Goal: Task Accomplishment & Management: Manage account settings

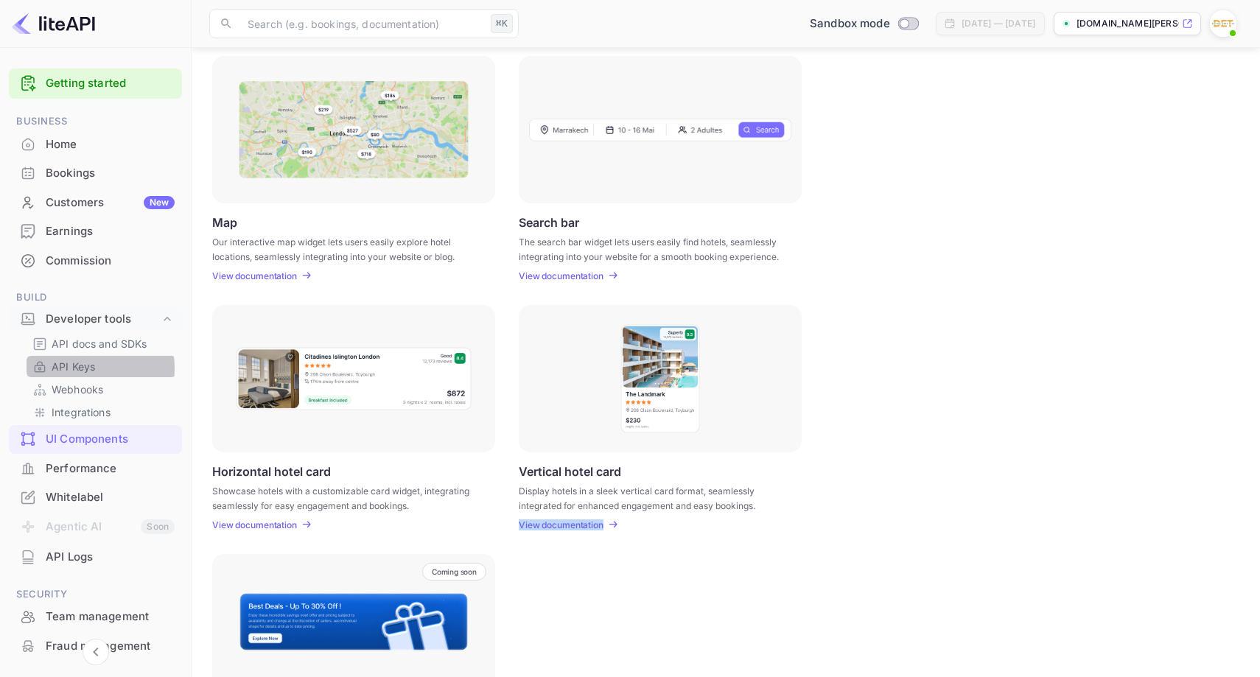
click at [80, 368] on p "API Keys" at bounding box center [73, 366] width 43 height 15
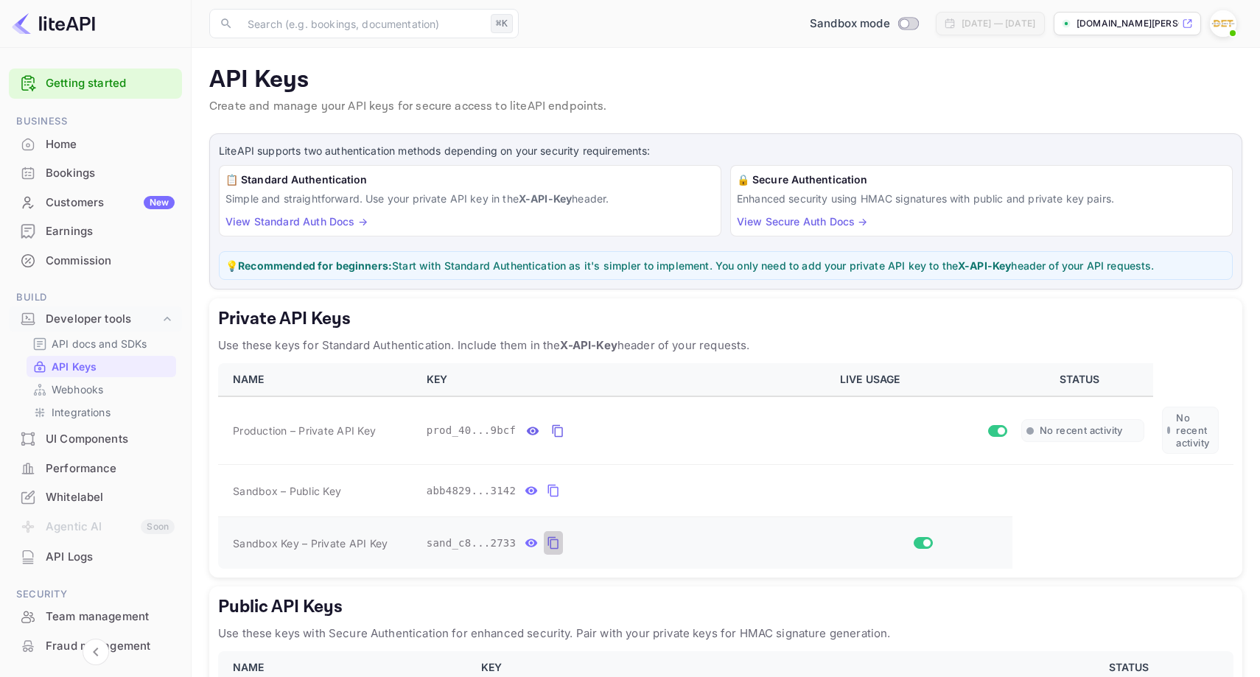
click at [553, 546] on icon "private api keys table" at bounding box center [553, 543] width 13 height 18
click at [85, 499] on div "Whitelabel" at bounding box center [110, 497] width 129 height 17
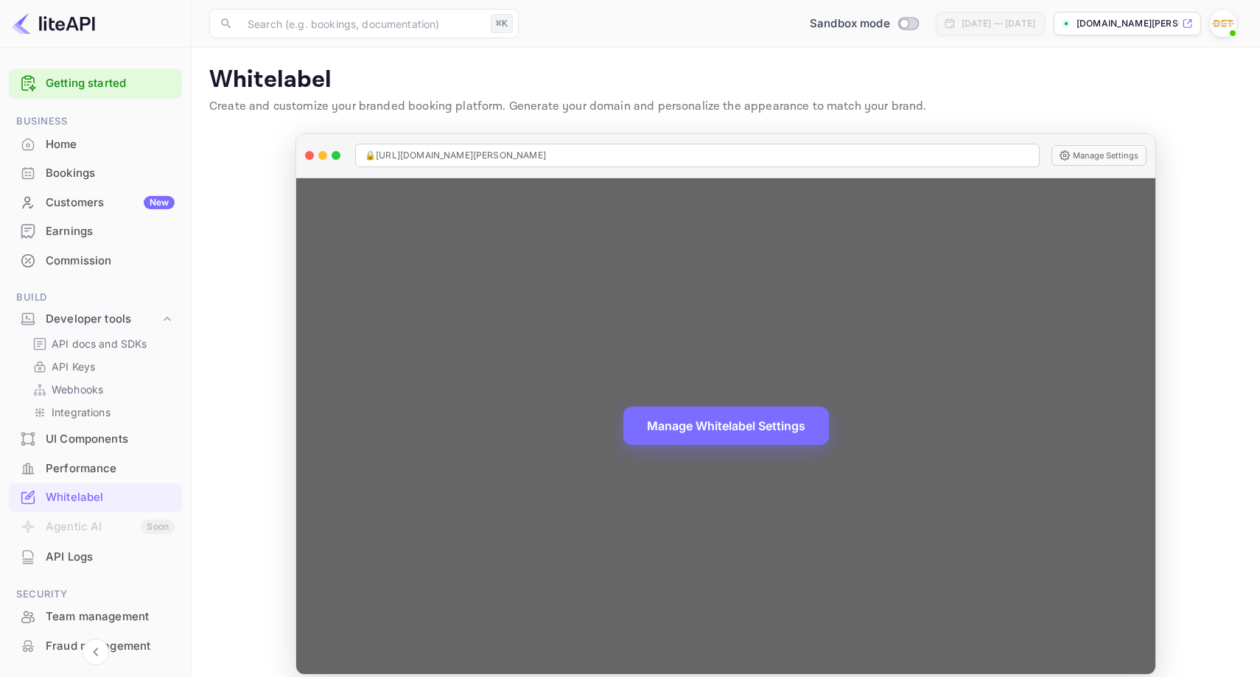
scroll to position [15, 0]
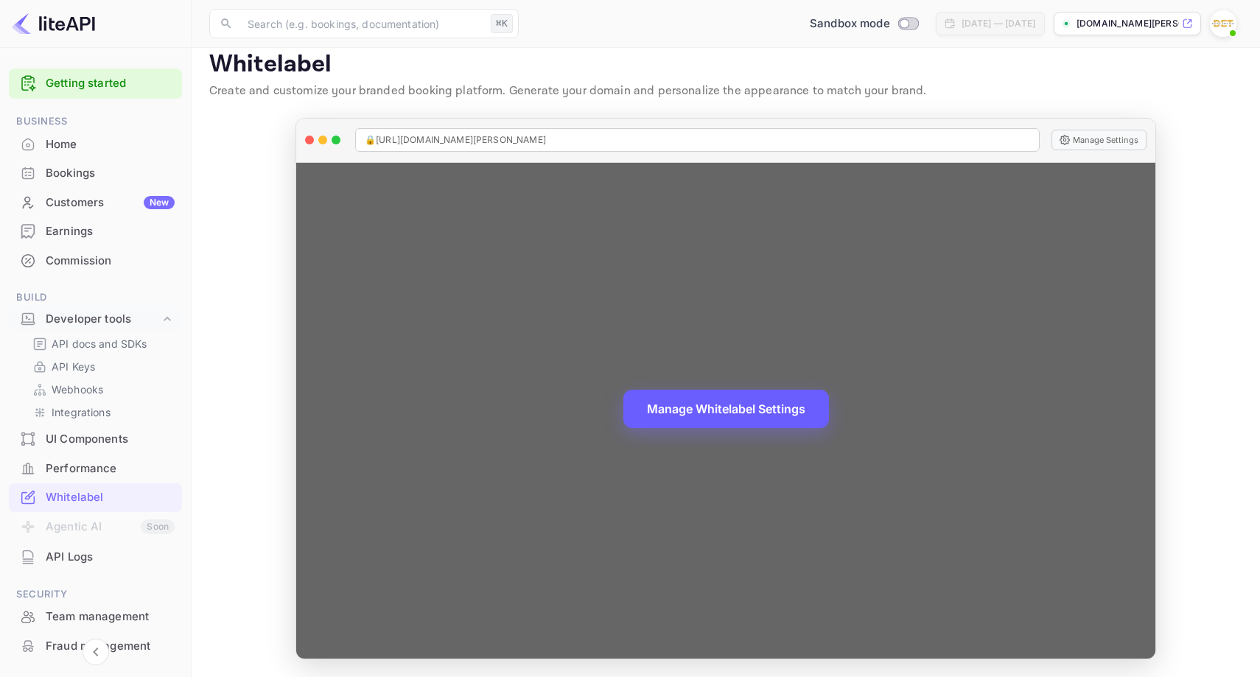
click at [728, 409] on button "Manage Whitelabel Settings" at bounding box center [726, 409] width 206 height 38
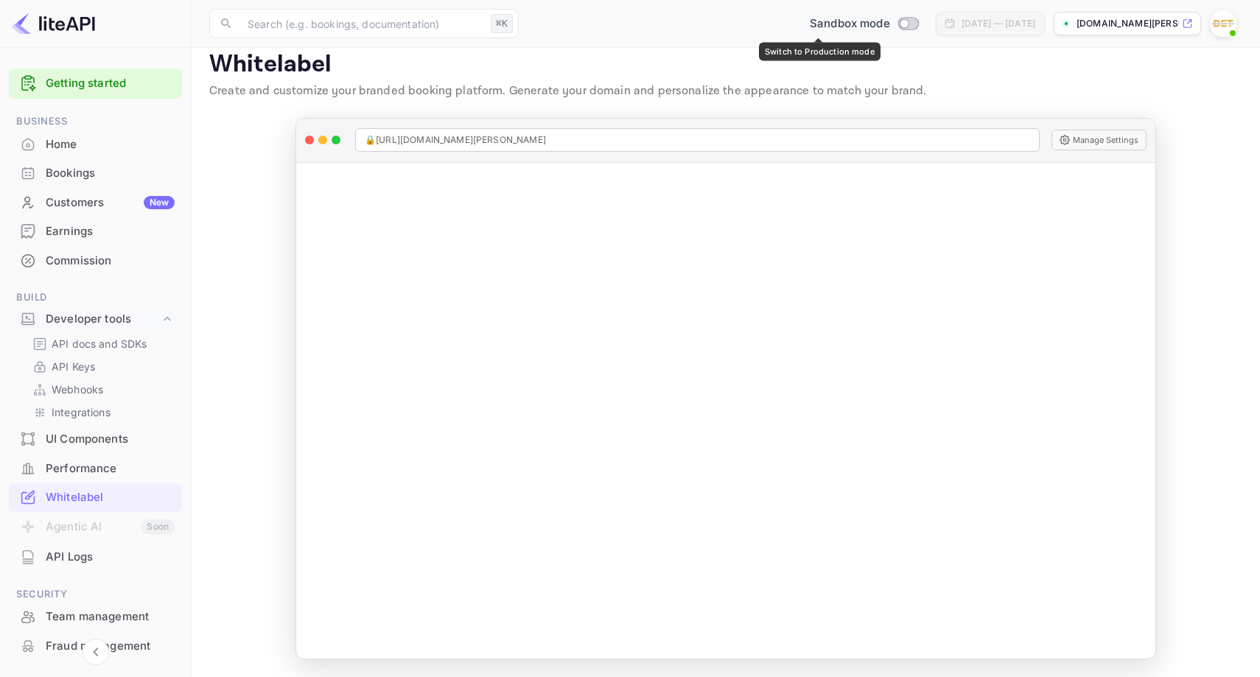
click at [889, 21] on input "Switch to Production mode" at bounding box center [903, 23] width 29 height 10
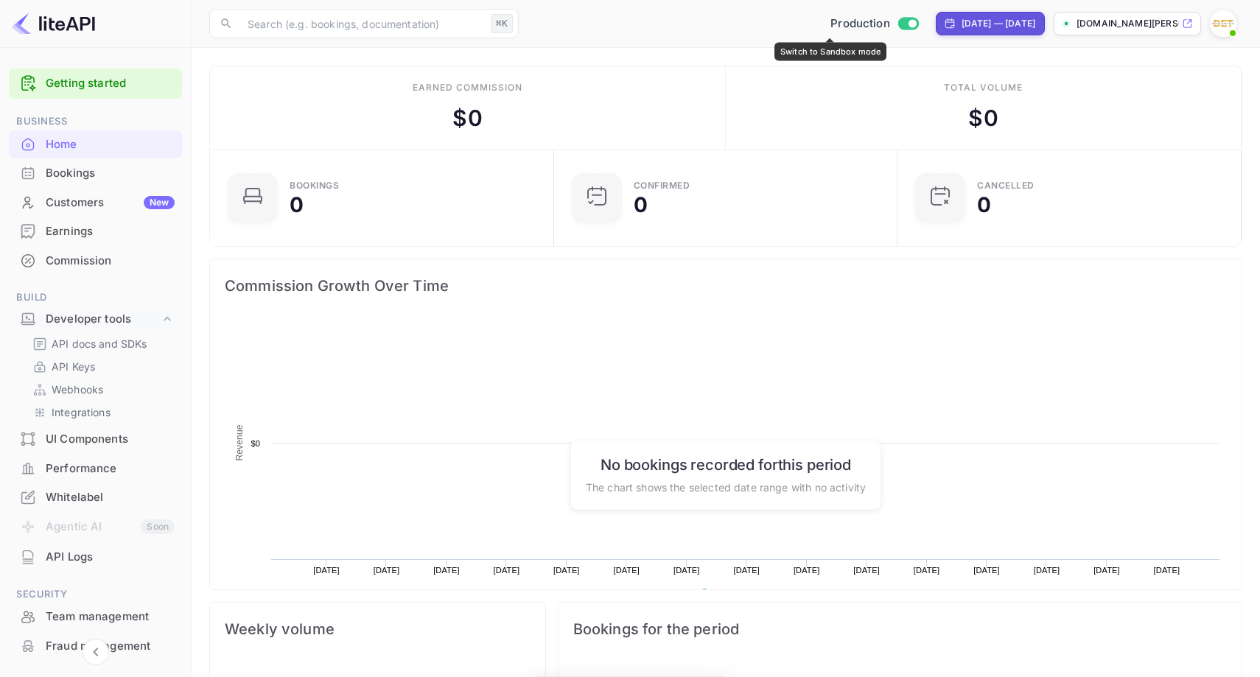
scroll to position [239, 335]
click at [897, 22] on input "Switch to Sandbox mode" at bounding box center [911, 23] width 29 height 10
checkbox input "false"
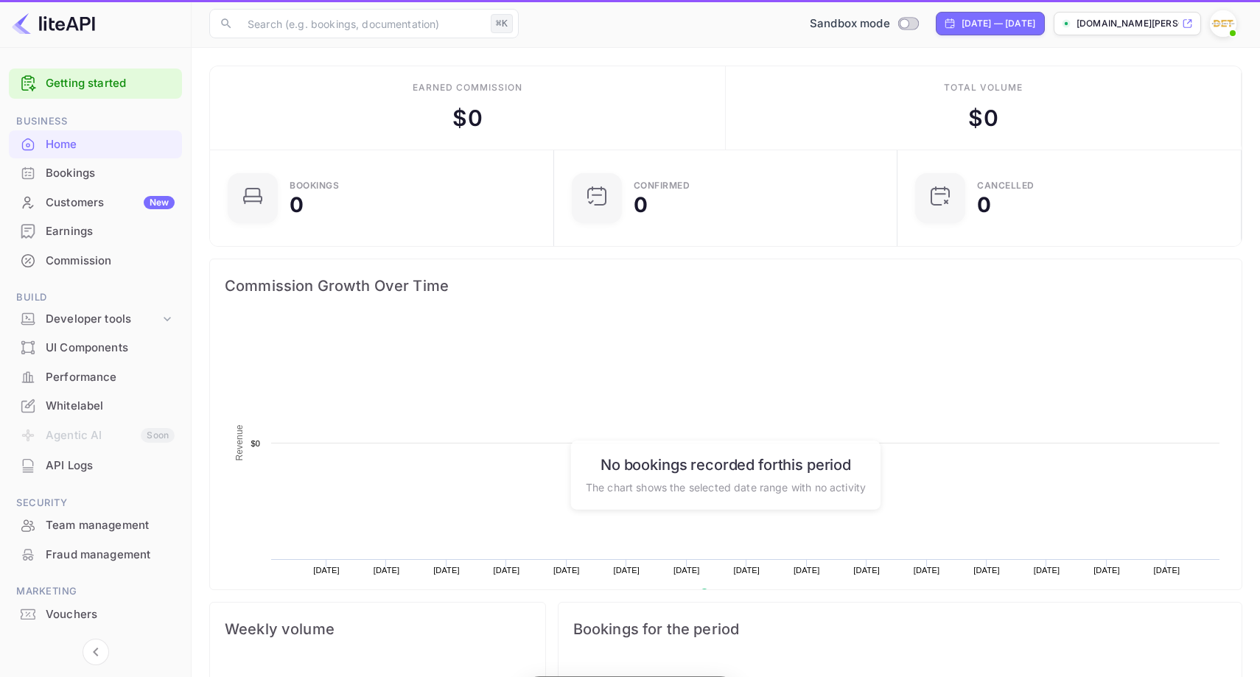
scroll to position [239, 335]
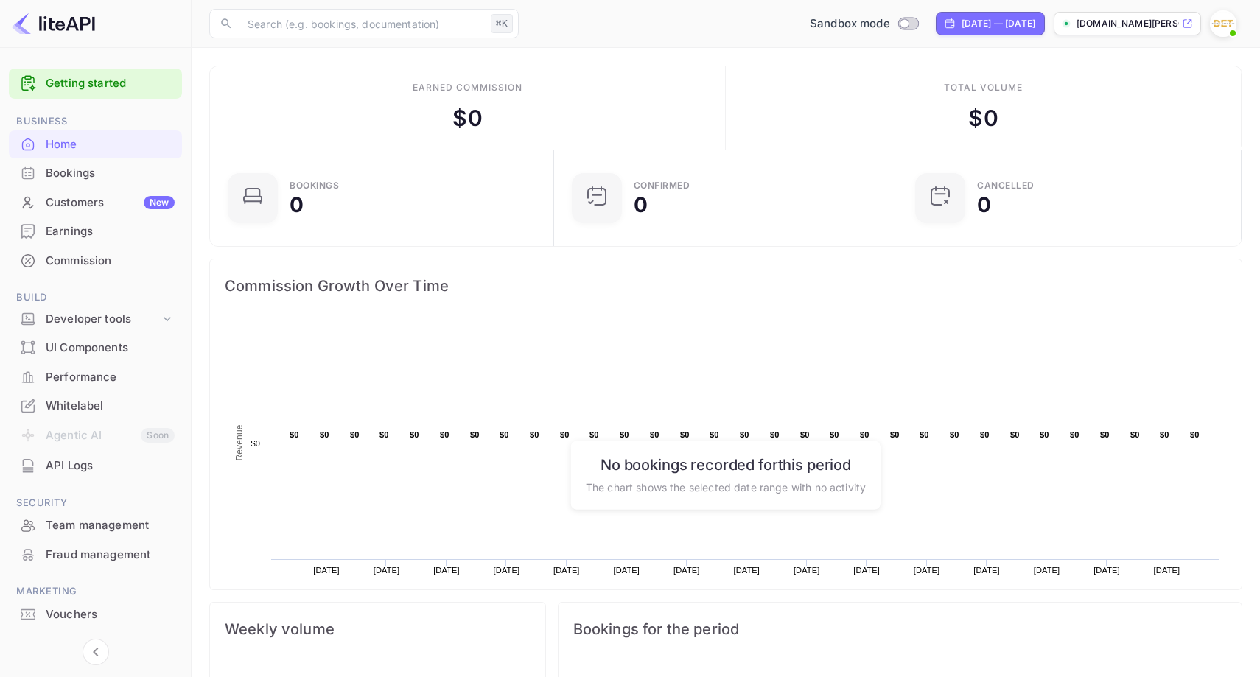
click at [91, 466] on div "API Logs" at bounding box center [110, 466] width 129 height 17
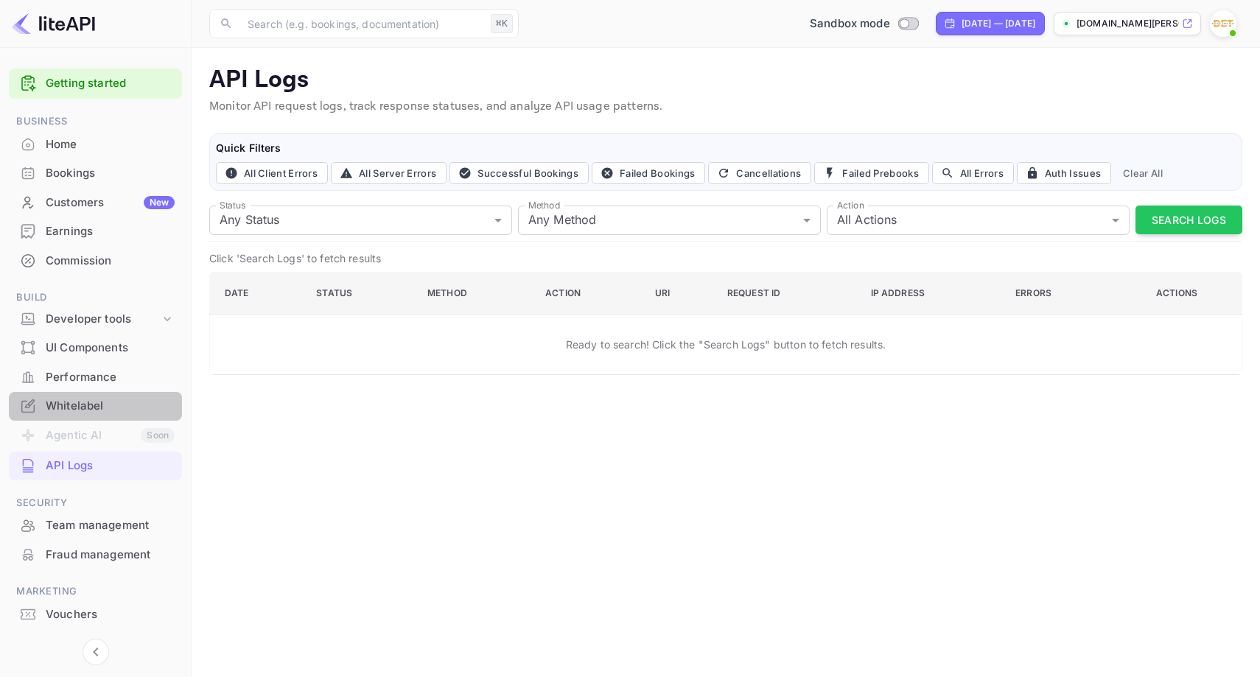
click at [88, 394] on div "Whitelabel" at bounding box center [95, 406] width 173 height 29
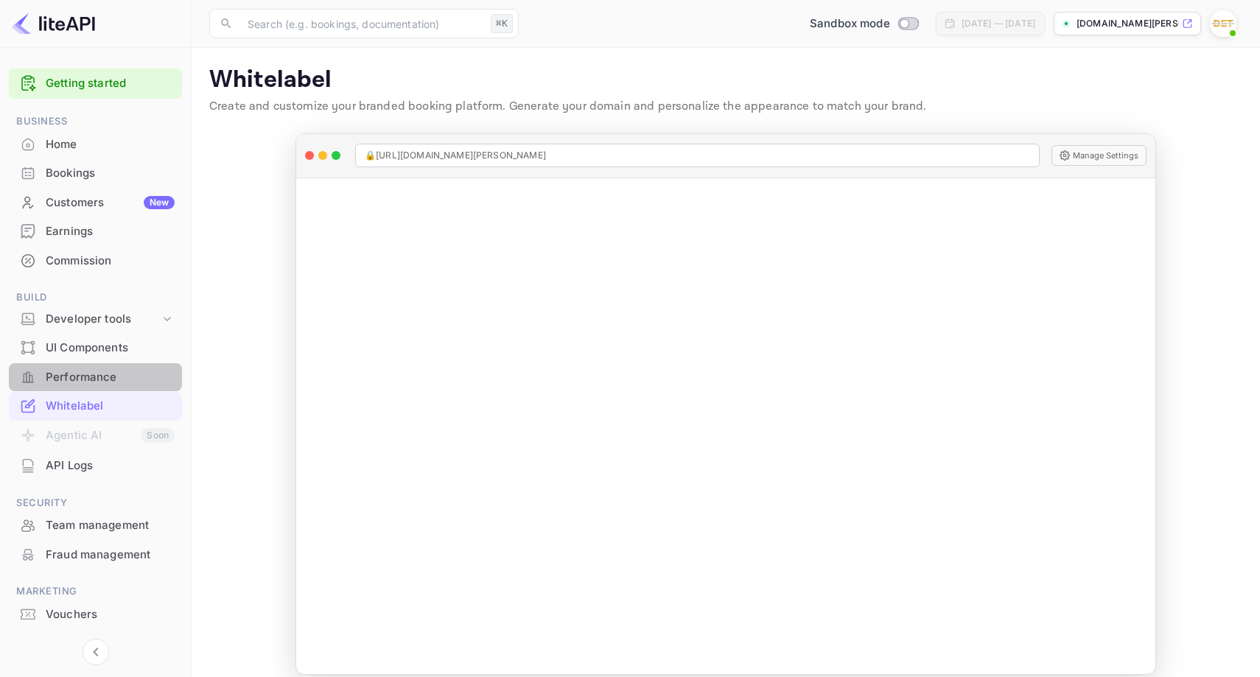
click at [95, 374] on div "Performance" at bounding box center [110, 377] width 129 height 17
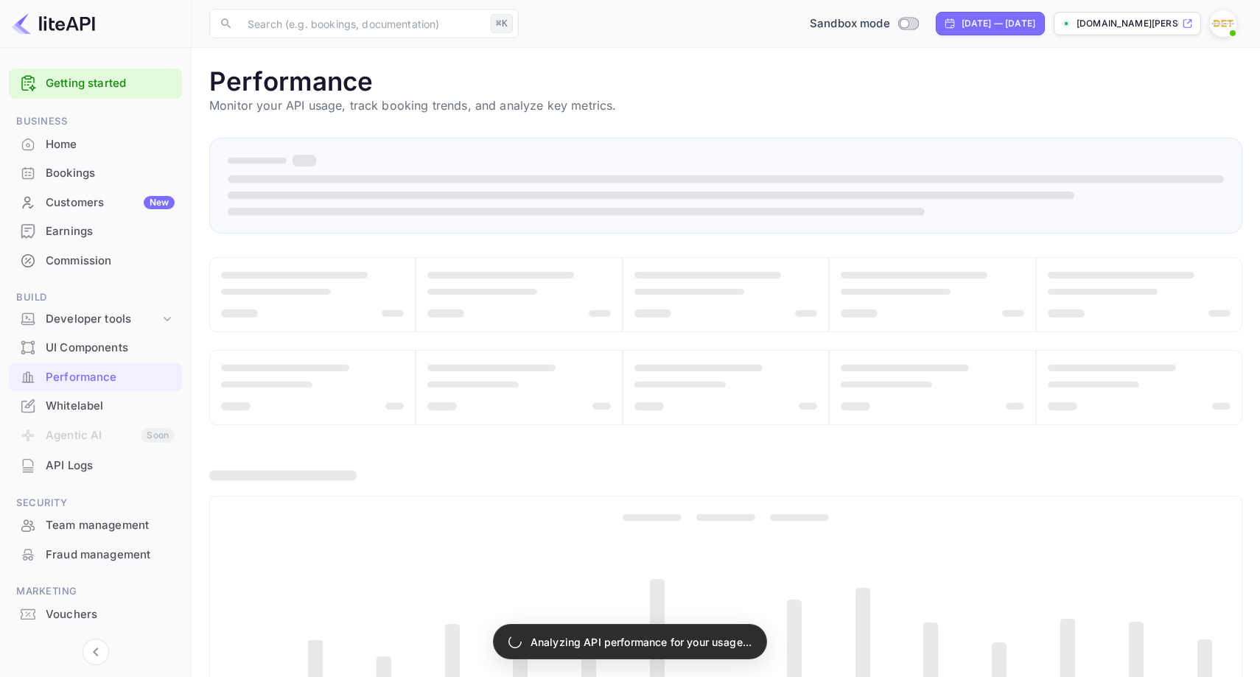
click at [82, 472] on div "API Logs" at bounding box center [110, 466] width 129 height 17
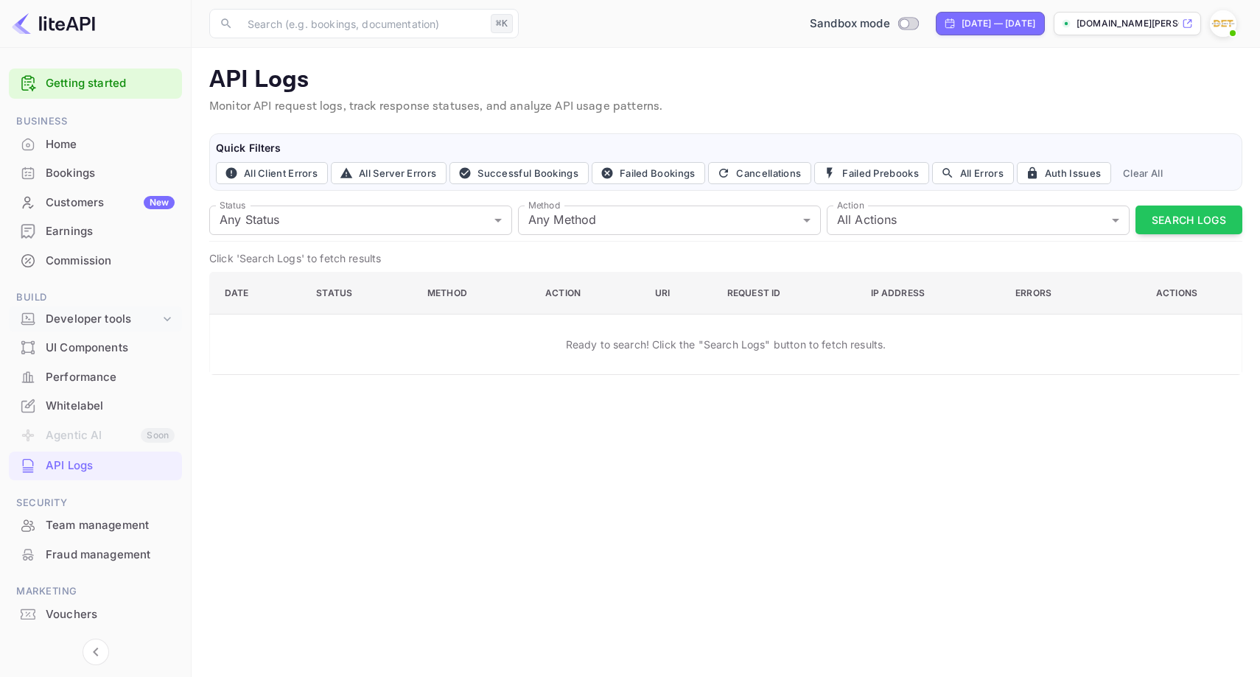
click at [95, 321] on div "Developer tools" at bounding box center [103, 319] width 114 height 17
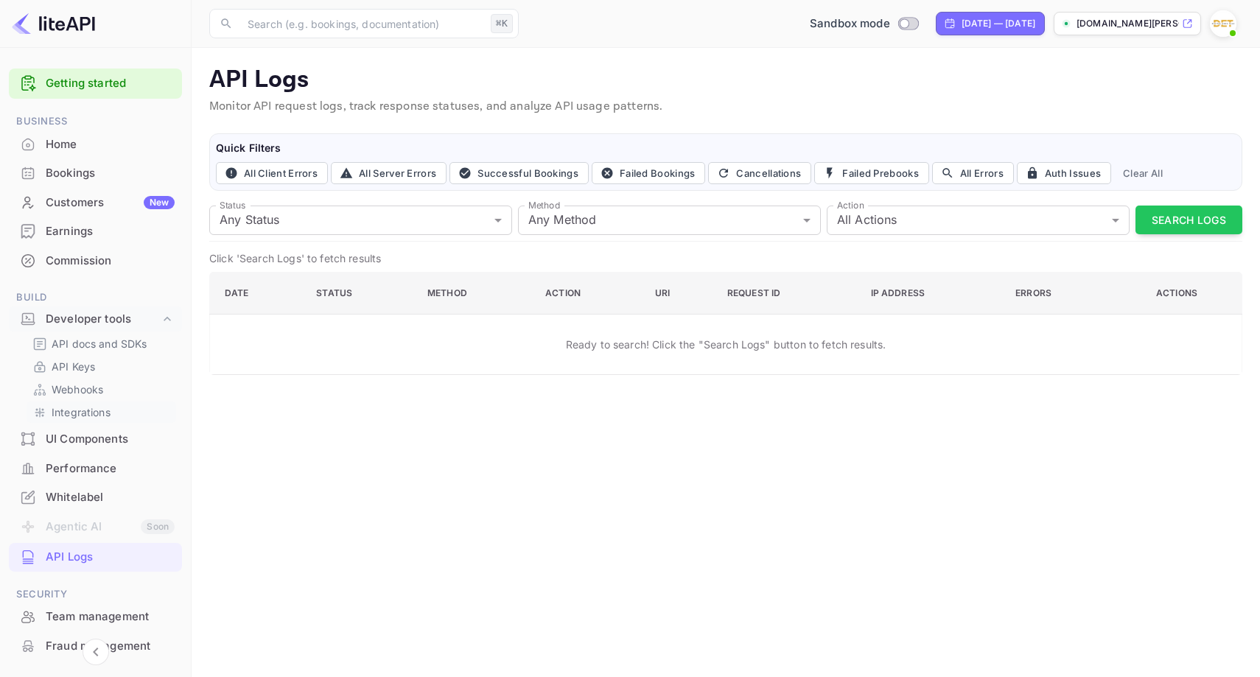
click at [83, 407] on p "Integrations" at bounding box center [81, 411] width 59 height 15
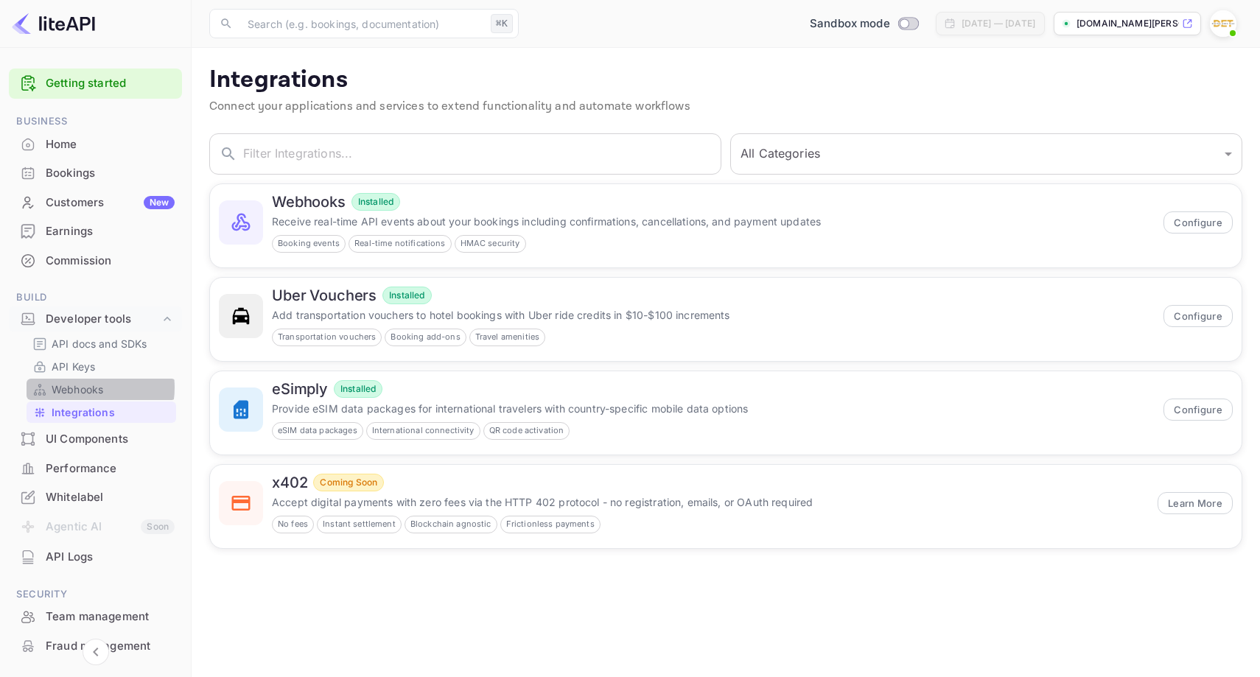
click at [83, 388] on p "Webhooks" at bounding box center [78, 389] width 52 height 15
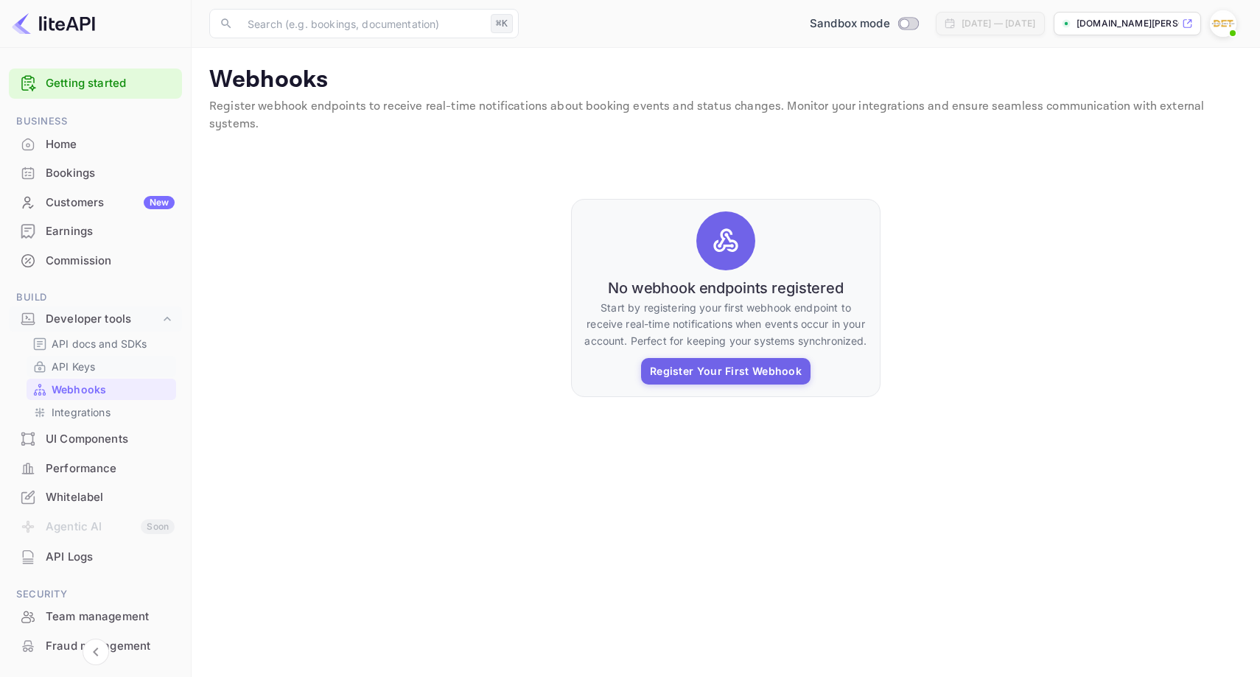
click at [83, 365] on p "API Keys" at bounding box center [73, 366] width 43 height 15
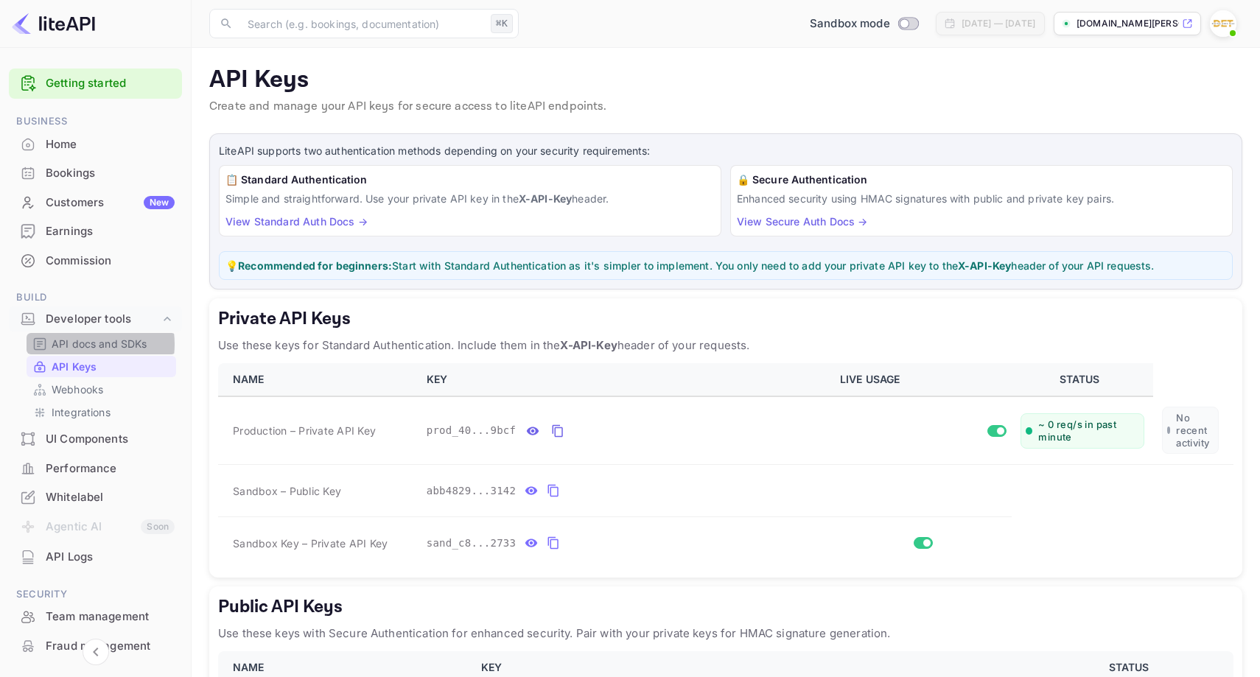
click at [80, 344] on p "API docs and SDKs" at bounding box center [100, 343] width 96 height 15
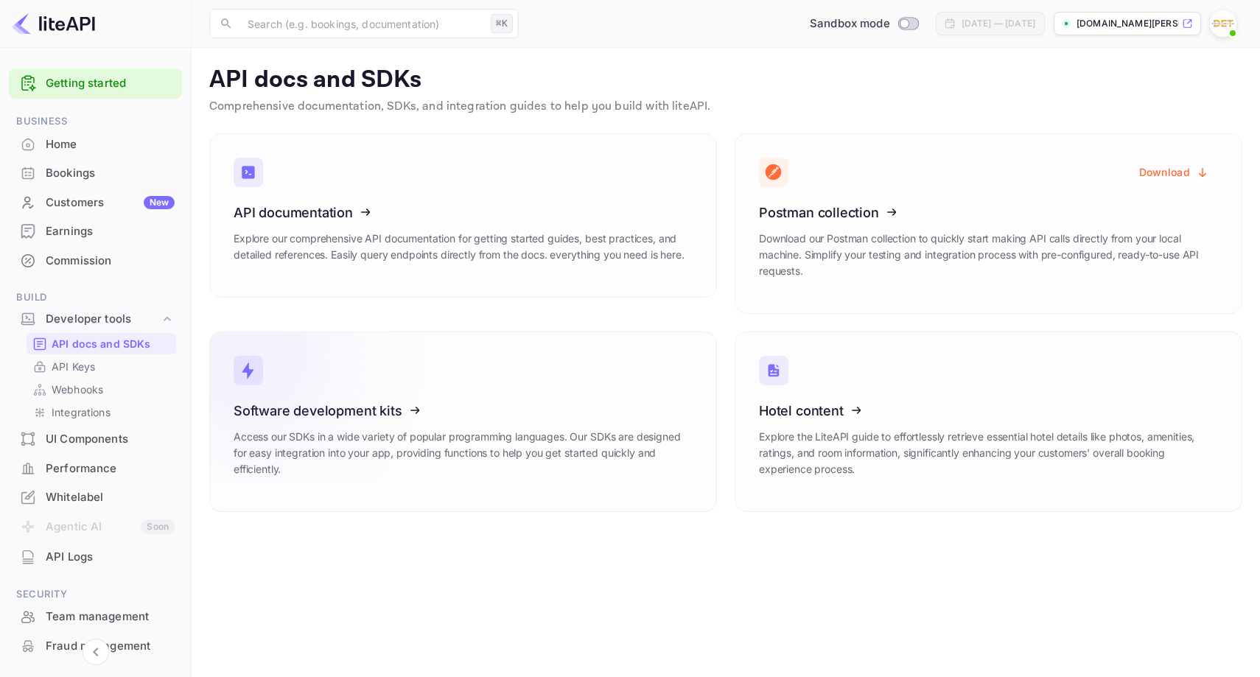
click at [349, 411] on icon at bounding box center [324, 408] width 229 height 152
